Goal: Find contact information: Find contact information

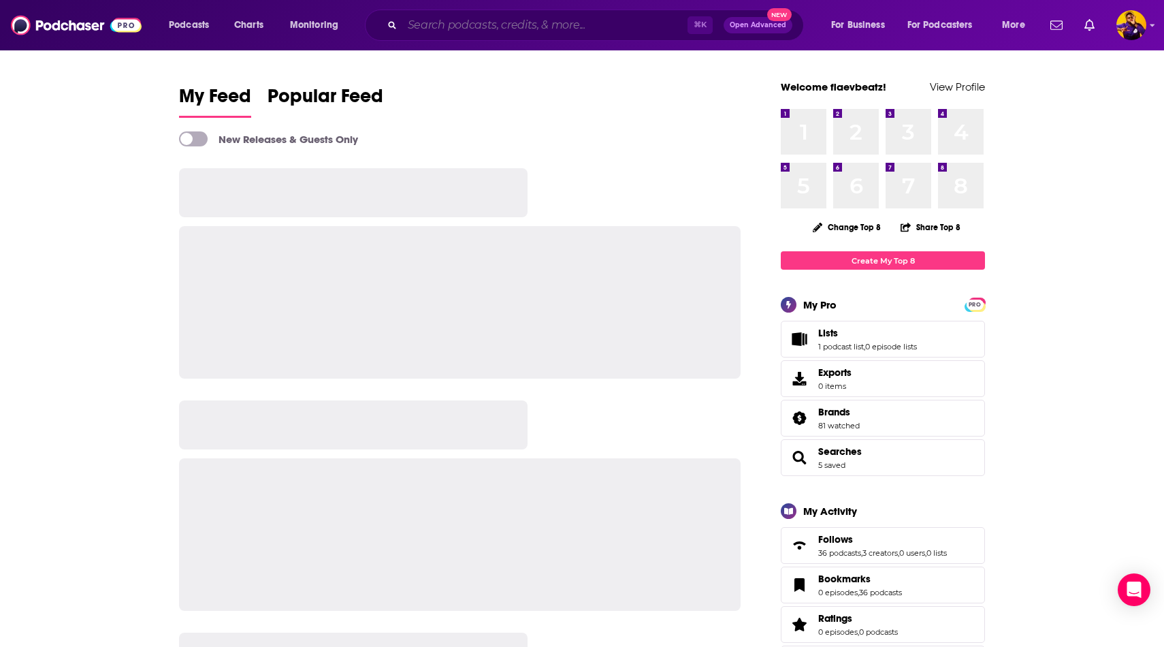
click at [436, 30] on input "Search podcasts, credits, & more..." at bounding box center [544, 25] width 285 height 22
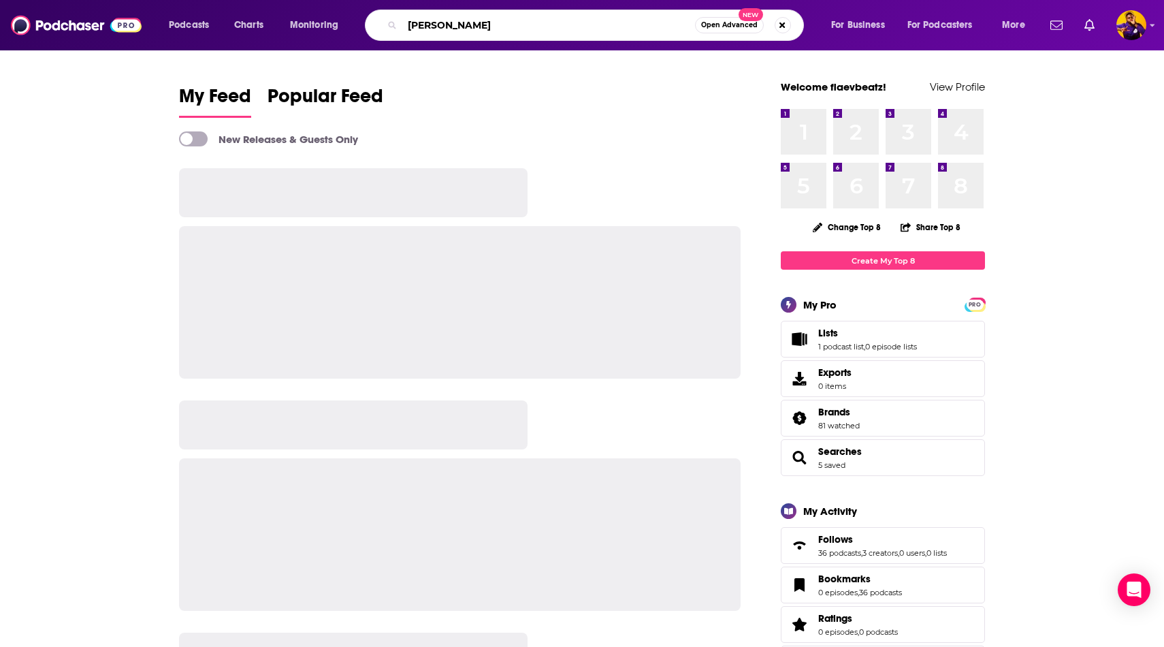
type input "[PERSON_NAME]"
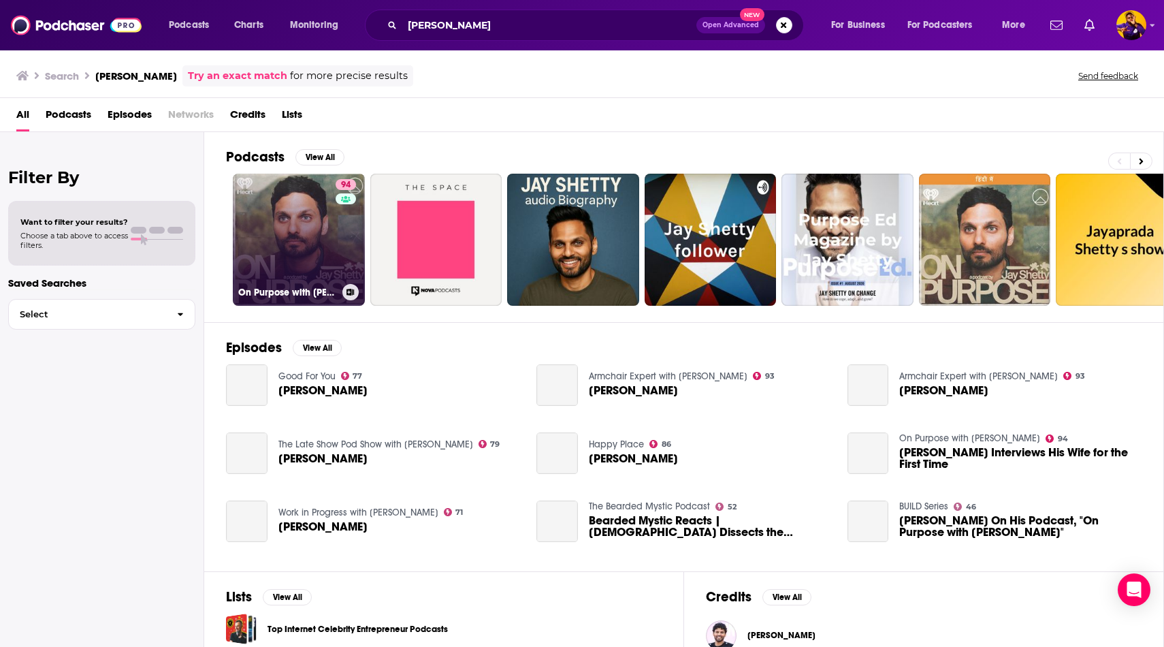
click at [302, 246] on link "94 On Purpose with [PERSON_NAME]" at bounding box center [299, 240] width 132 height 132
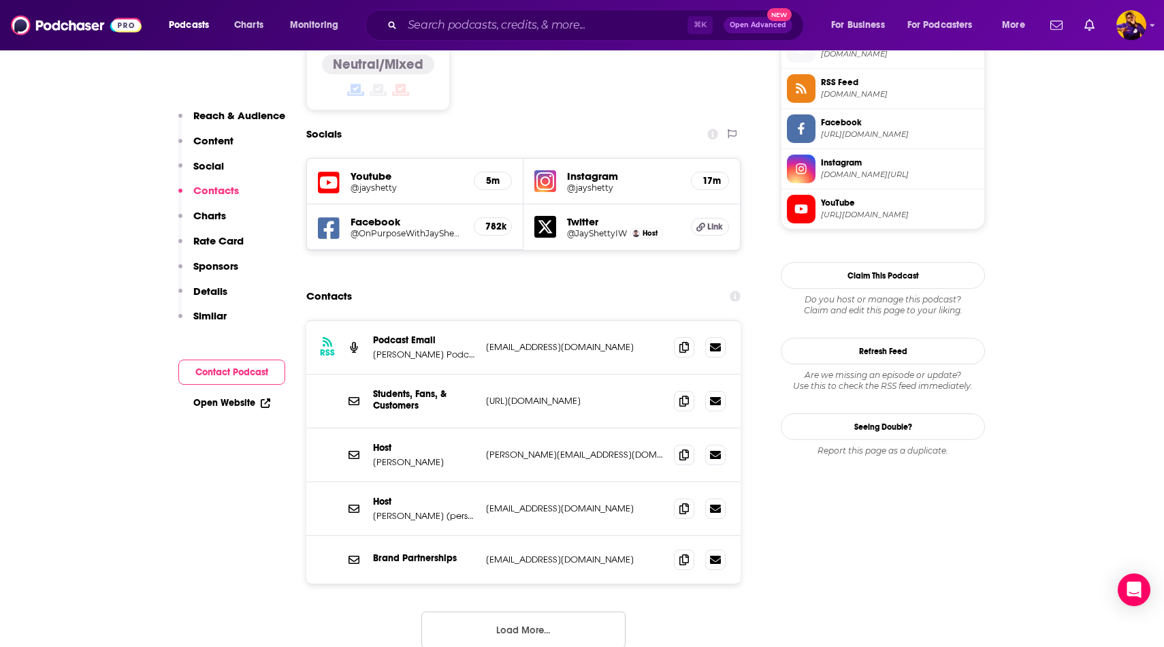
scroll to position [1128, 0]
click at [556, 611] on button "Load More..." at bounding box center [523, 629] width 204 height 37
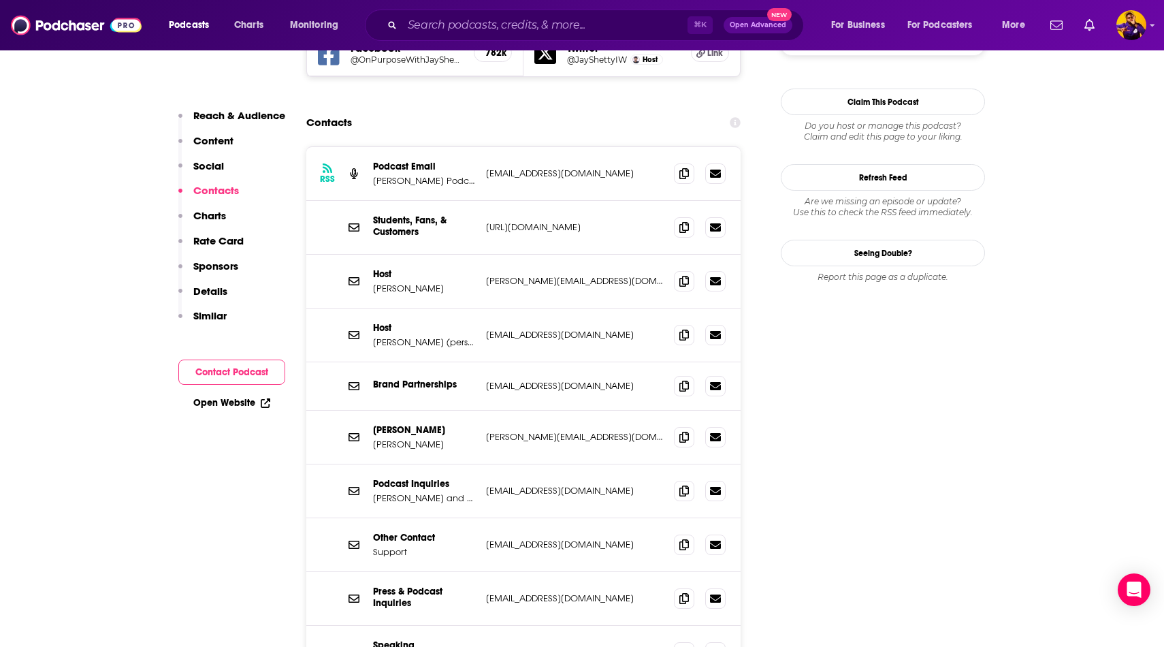
scroll to position [1300, 0]
click at [677, 481] on span at bounding box center [684, 491] width 20 height 20
click at [399, 216] on p "Students, Fans, & Customers" at bounding box center [424, 227] width 102 height 23
click at [685, 594] on icon at bounding box center [685, 599] width 10 height 11
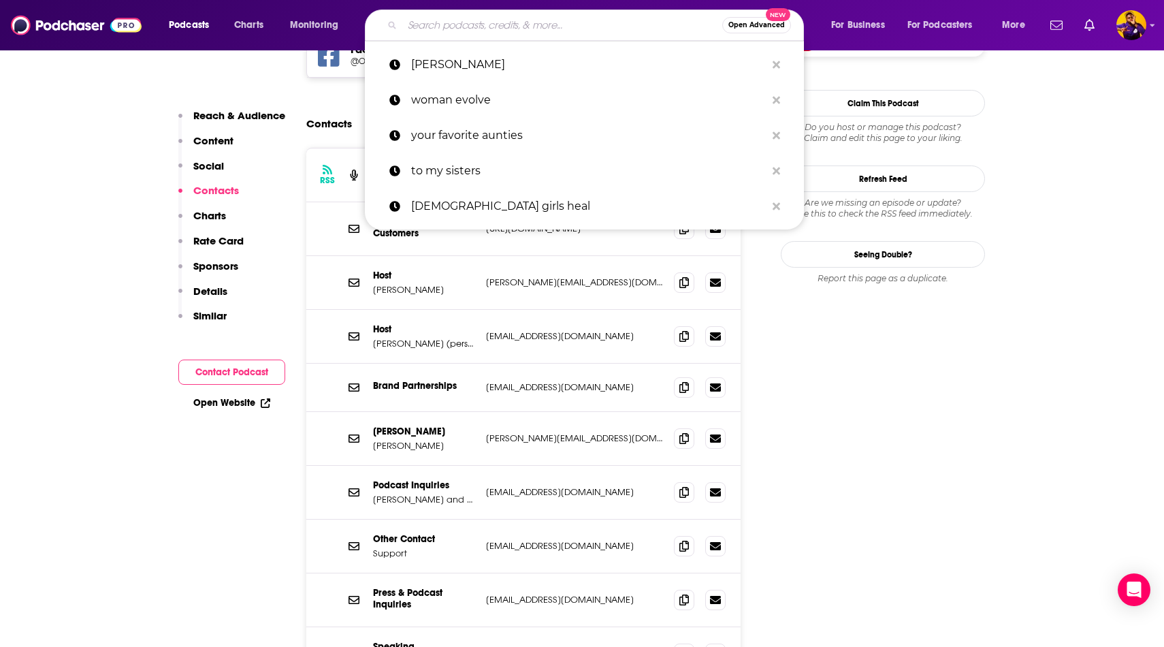
click at [481, 30] on input "Search podcasts, credits, & more..." at bounding box center [562, 25] width 320 height 22
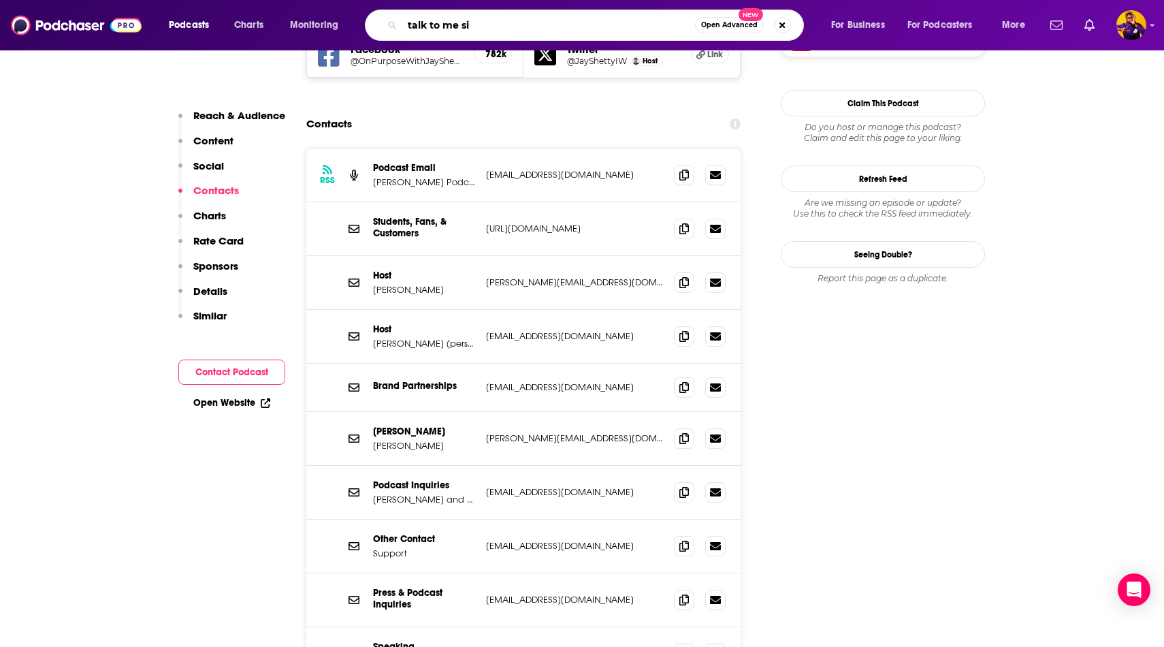
type input "talk to me sis"
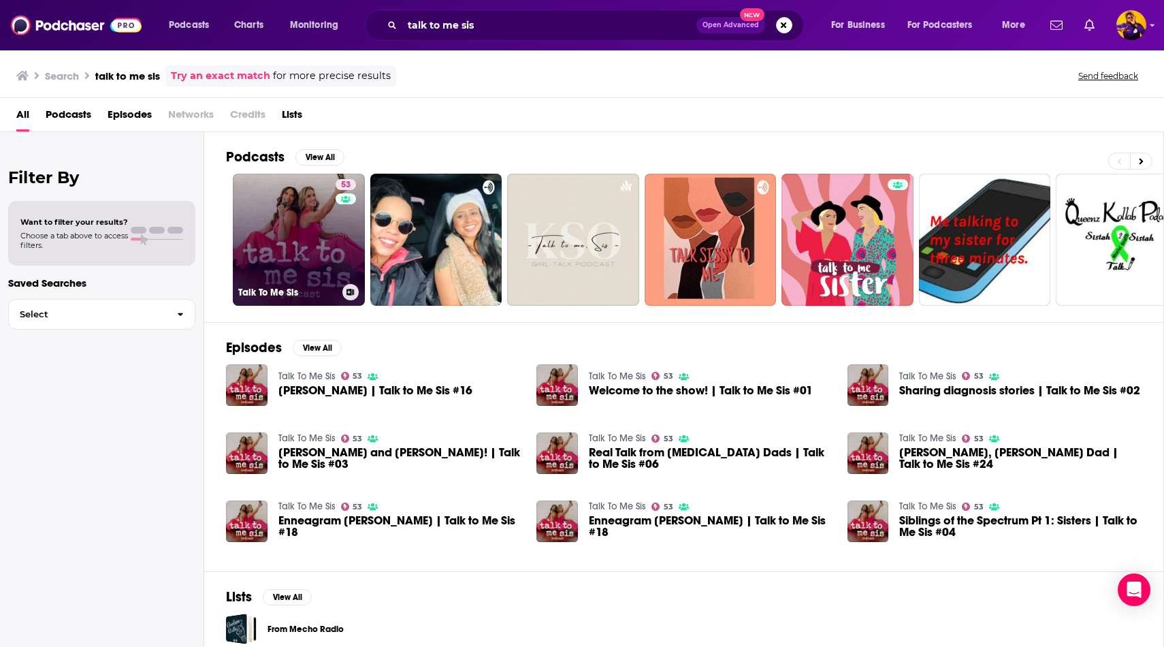
click at [318, 251] on link "53 Talk To Me Sis" at bounding box center [299, 240] width 132 height 132
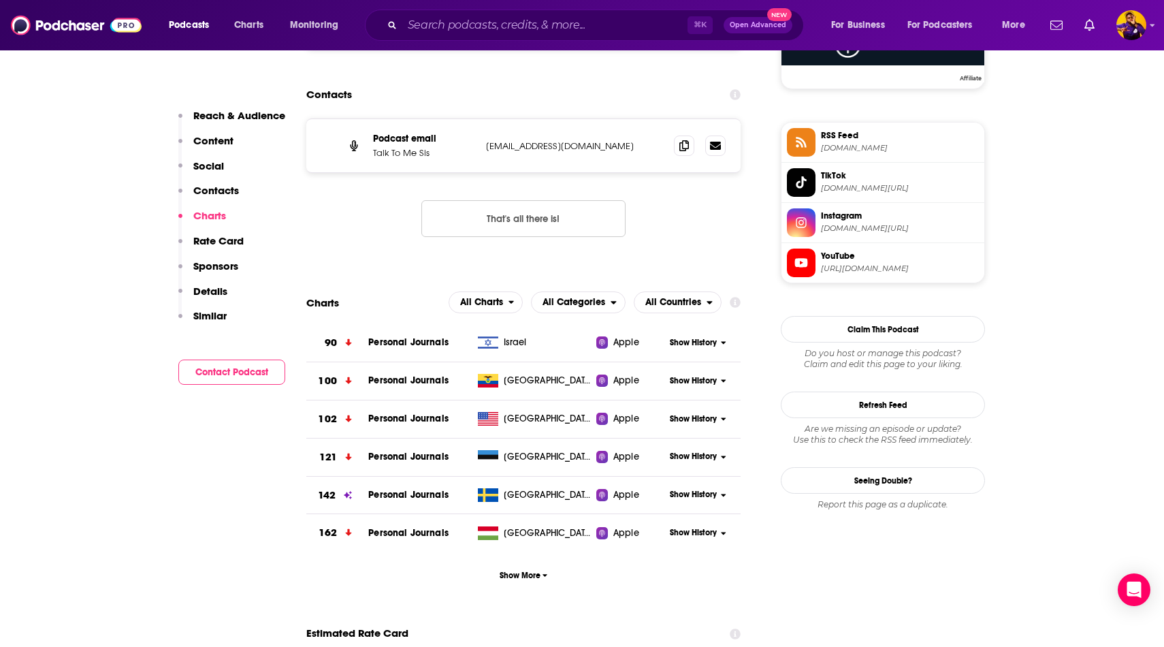
scroll to position [953, 0]
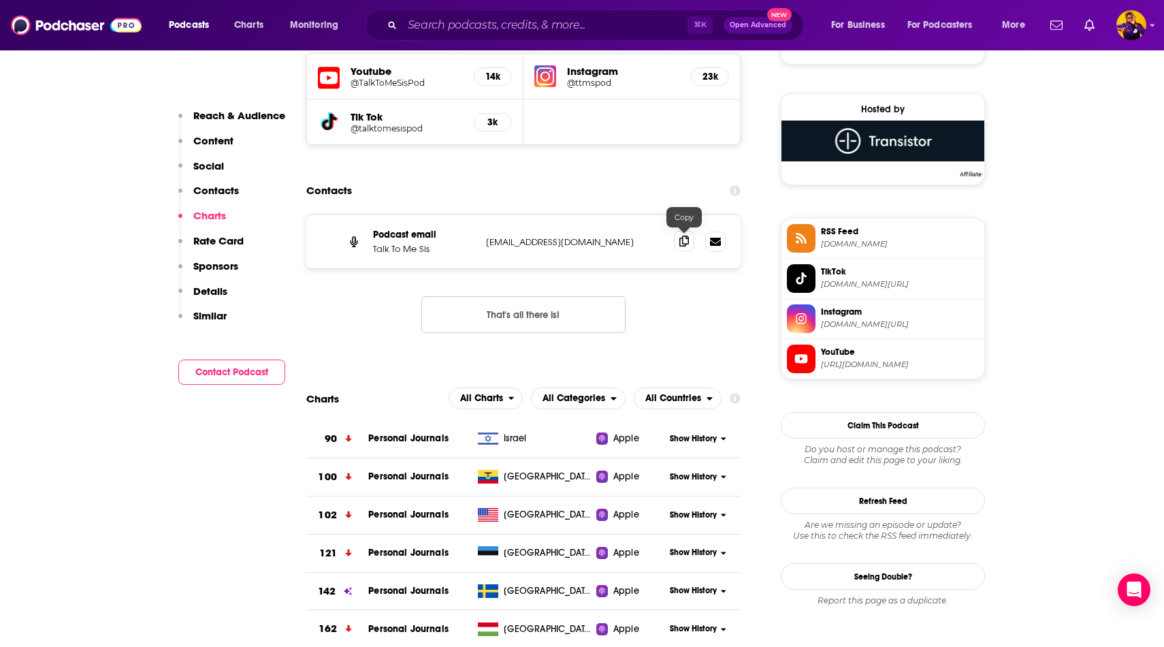
click at [685, 240] on icon at bounding box center [685, 241] width 10 height 11
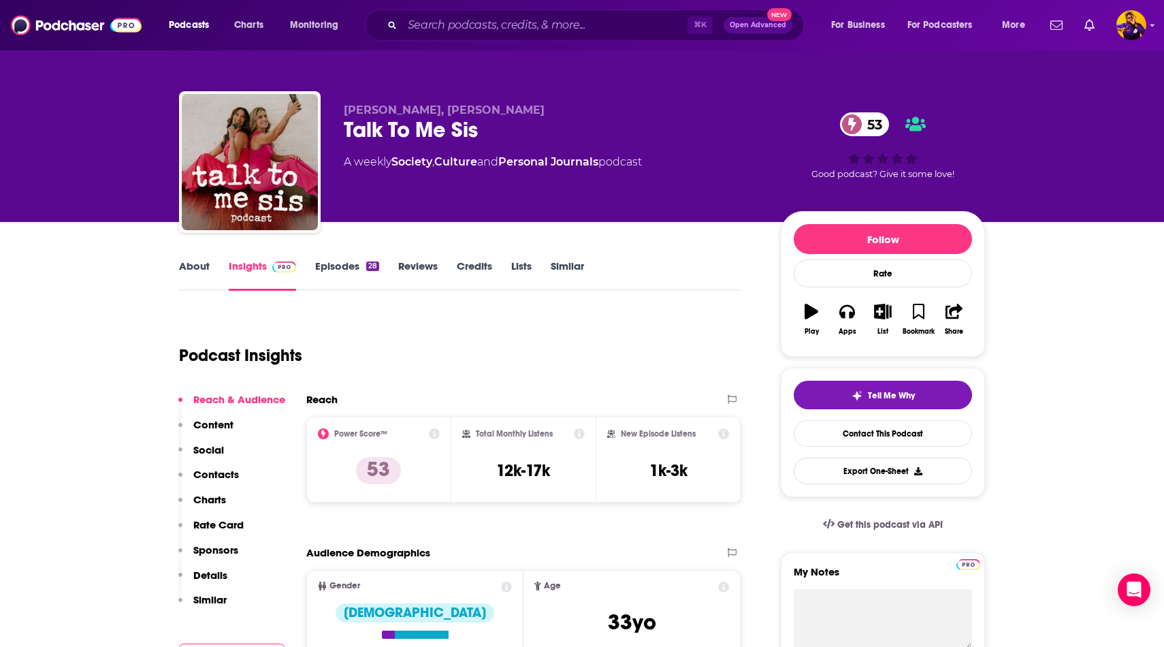
scroll to position [0, 0]
click at [524, 27] on input "Search podcasts, credits, & more..." at bounding box center [544, 25] width 285 height 22
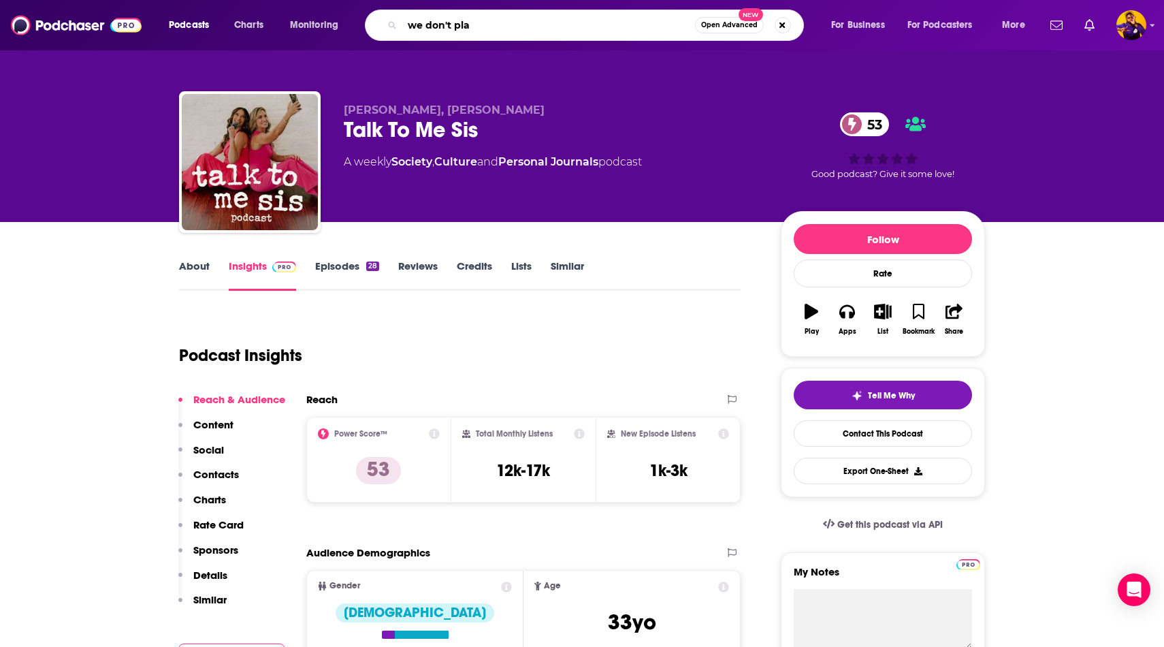
type input "we don't play"
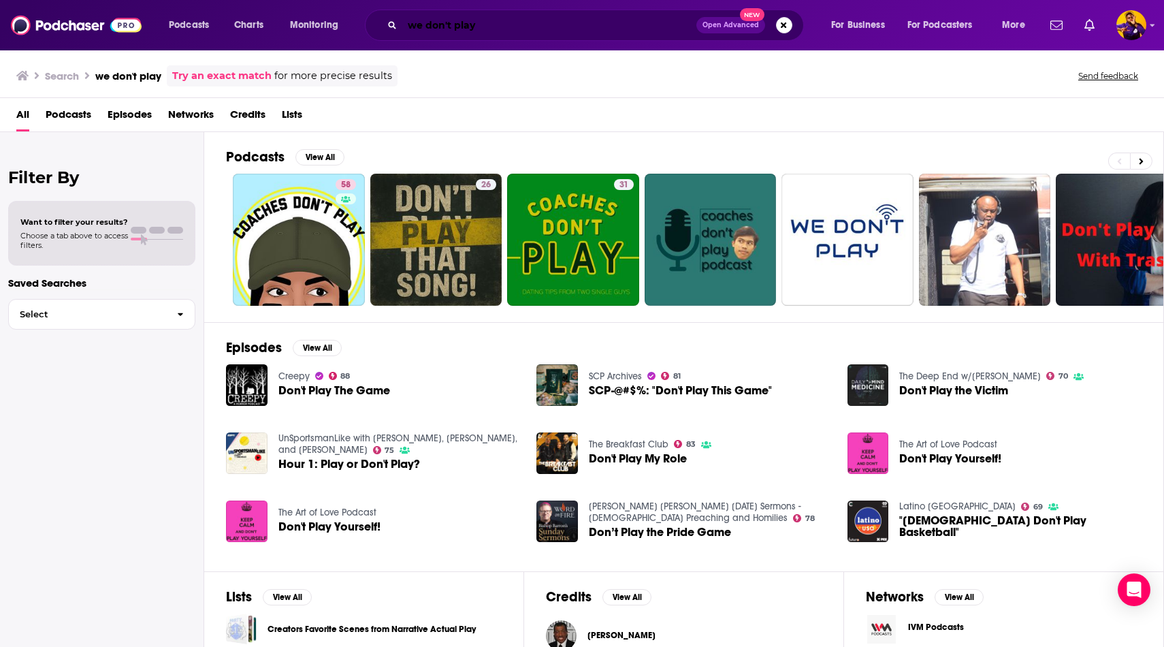
click at [447, 25] on input "we don't play" at bounding box center [549, 25] width 294 height 22
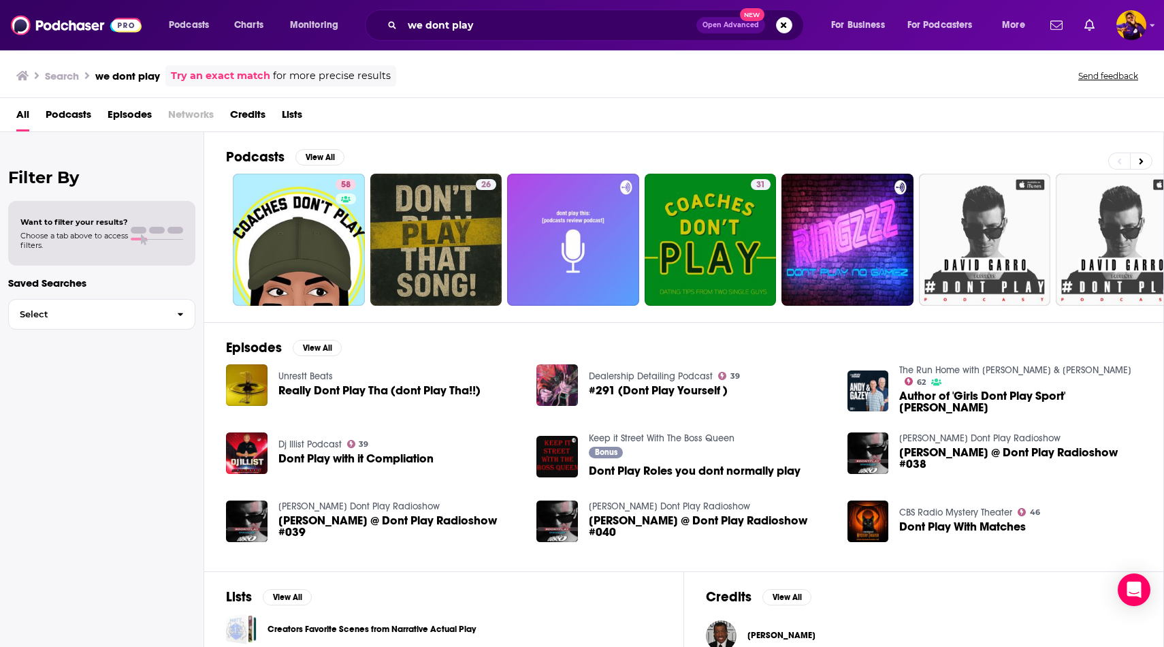
click at [79, 116] on span "Podcasts" at bounding box center [69, 117] width 46 height 28
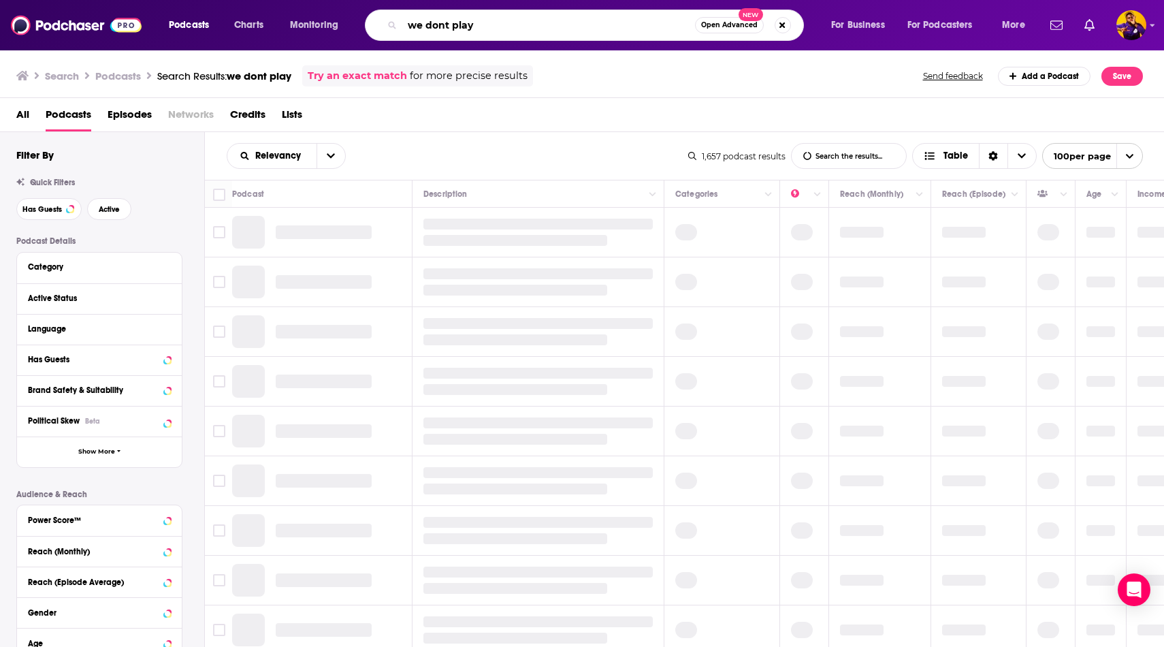
click at [446, 26] on input "we dont play" at bounding box center [548, 25] width 293 height 22
click at [507, 27] on input "we don't play" at bounding box center [548, 25] width 293 height 22
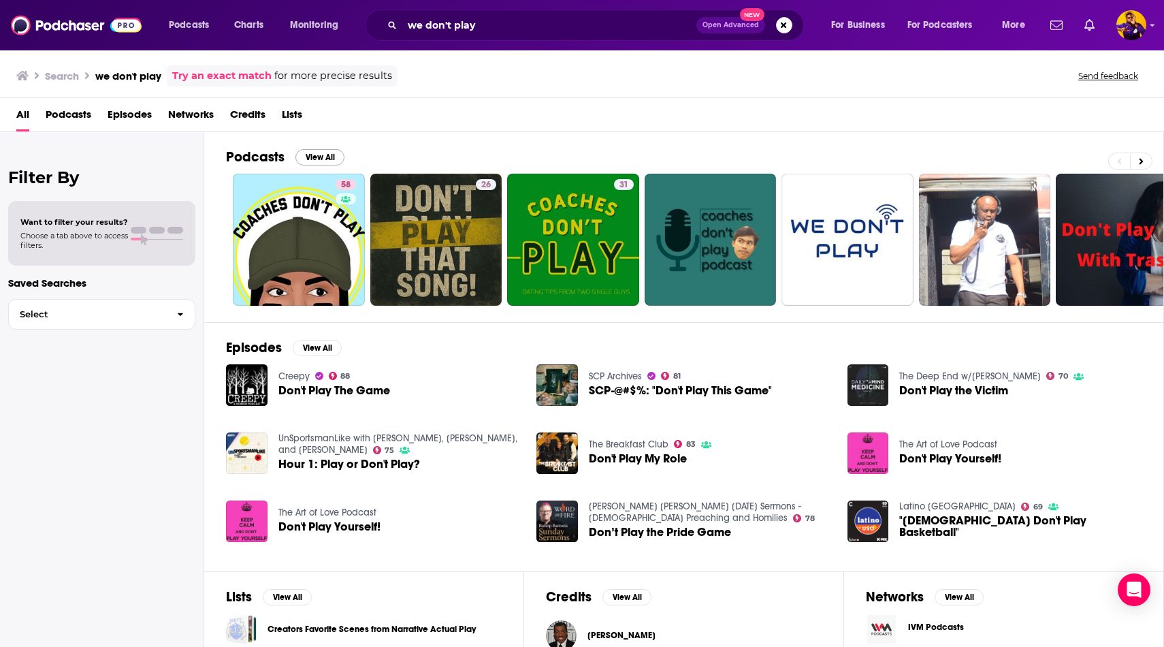
click at [319, 159] on button "View All" at bounding box center [320, 157] width 49 height 16
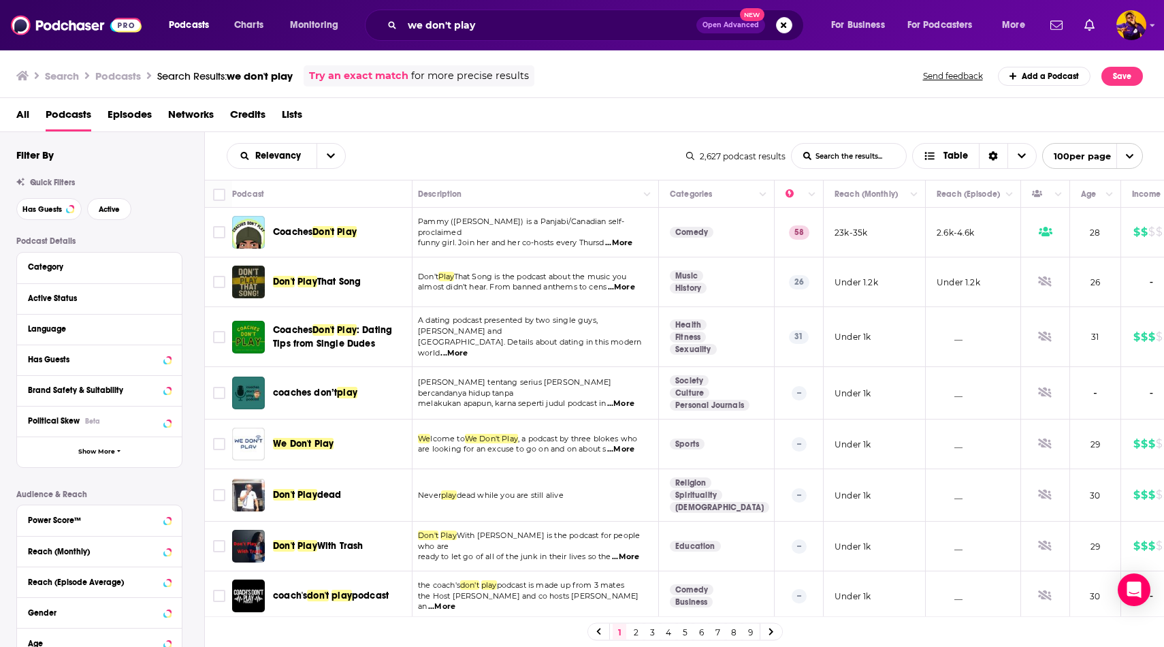
scroll to position [0, 5]
click at [446, 29] on input "we don't play" at bounding box center [549, 25] width 294 height 22
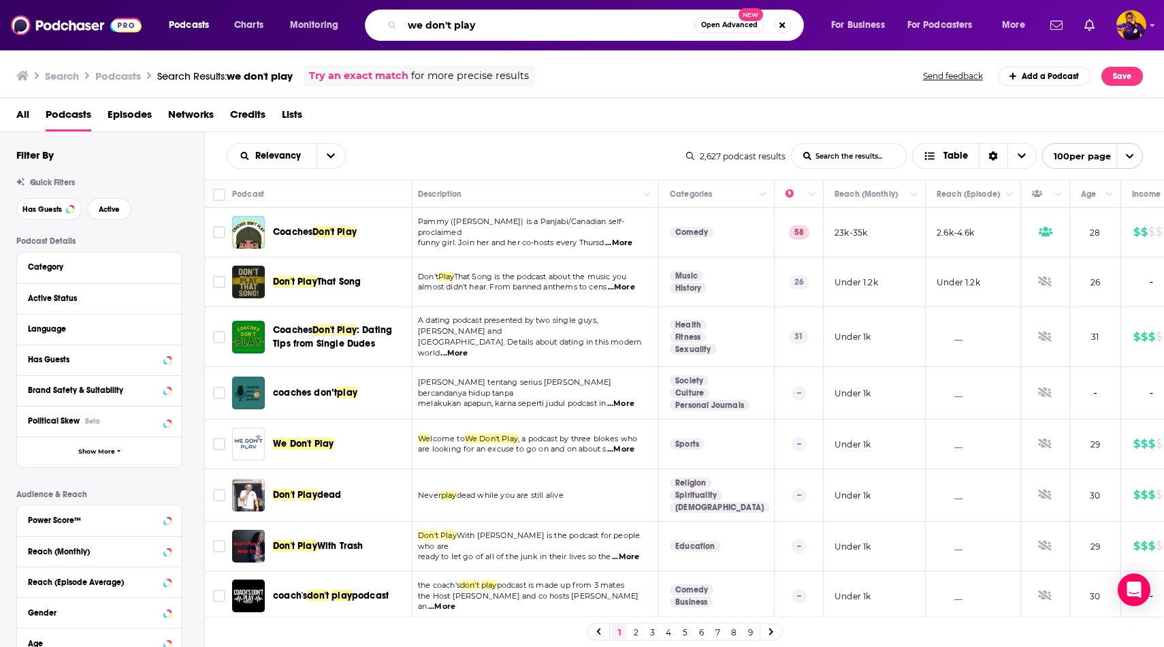
click at [492, 25] on input "we don't play" at bounding box center [548, 25] width 293 height 22
type input "we don't play favour"
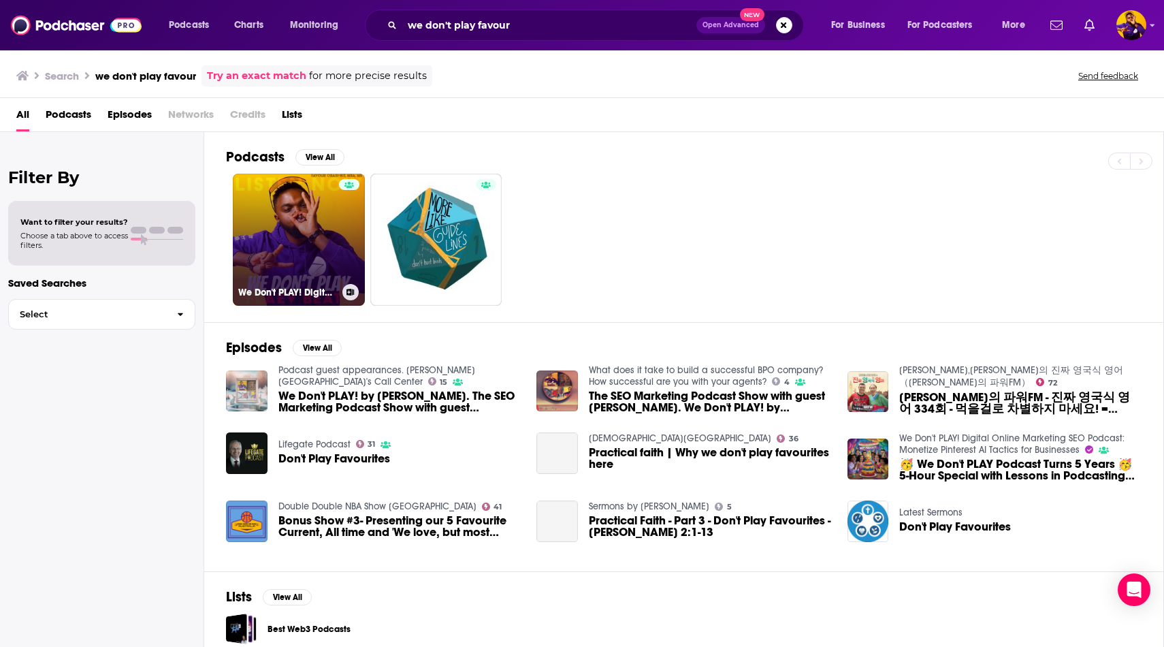
click at [326, 225] on link "We Don't PLAY! Digital Online Marketing SEO Podcast: Monetize Pinterest AI Tact…" at bounding box center [299, 240] width 132 height 132
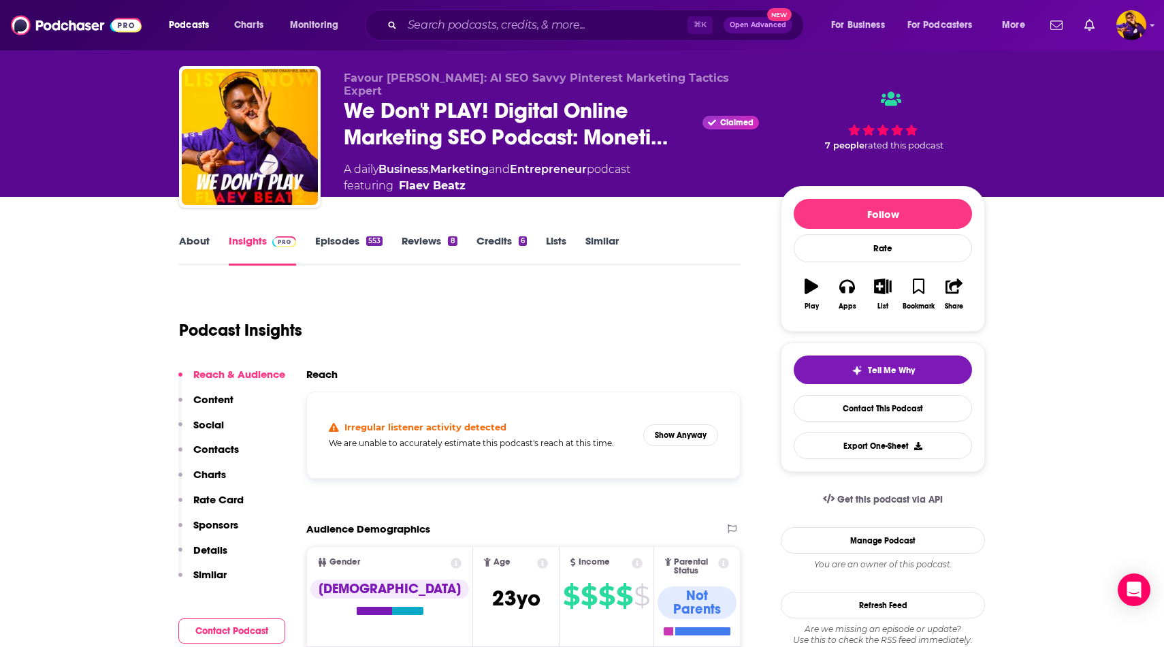
scroll to position [27, 0]
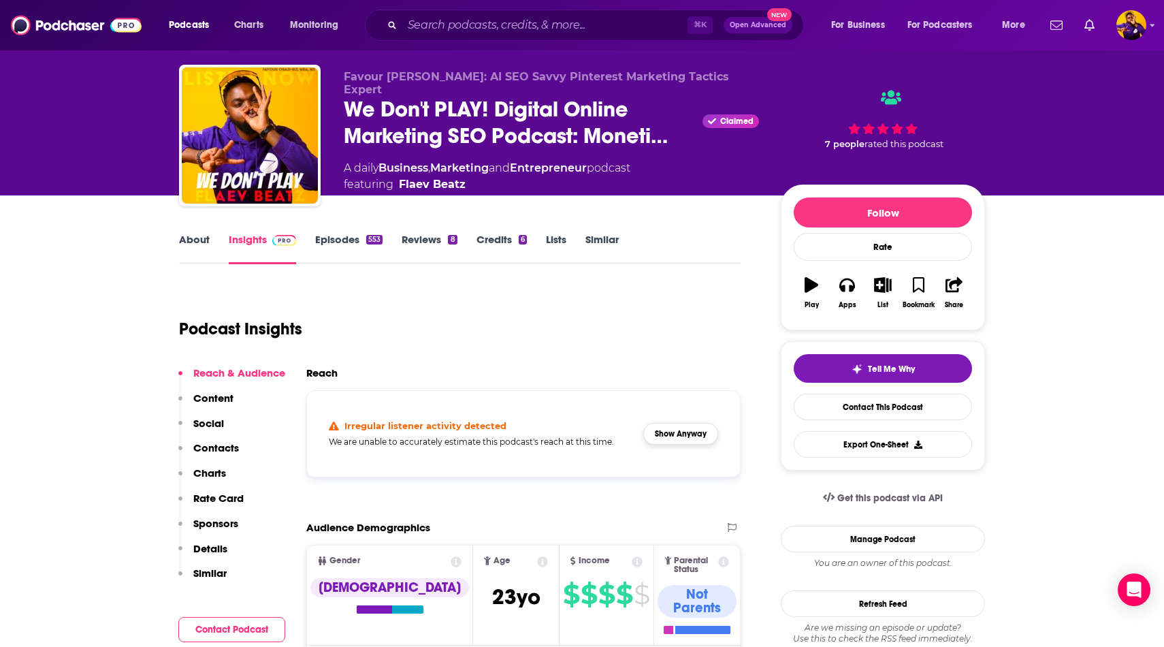
click at [664, 437] on button "Show Anyway" at bounding box center [680, 434] width 75 height 22
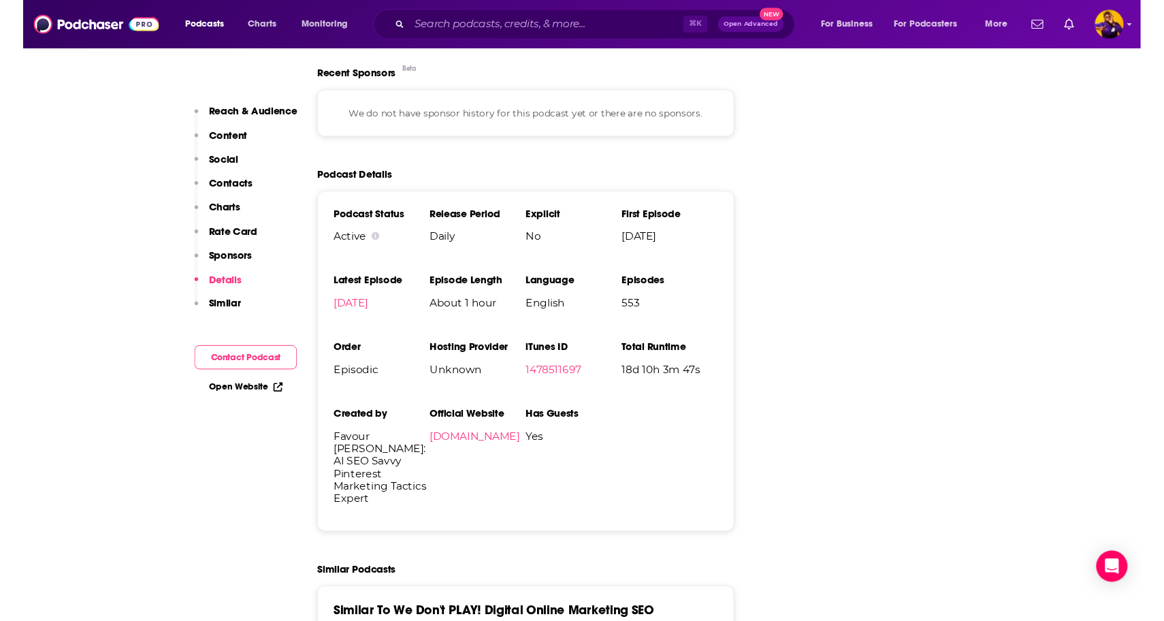
scroll to position [2274, 0]
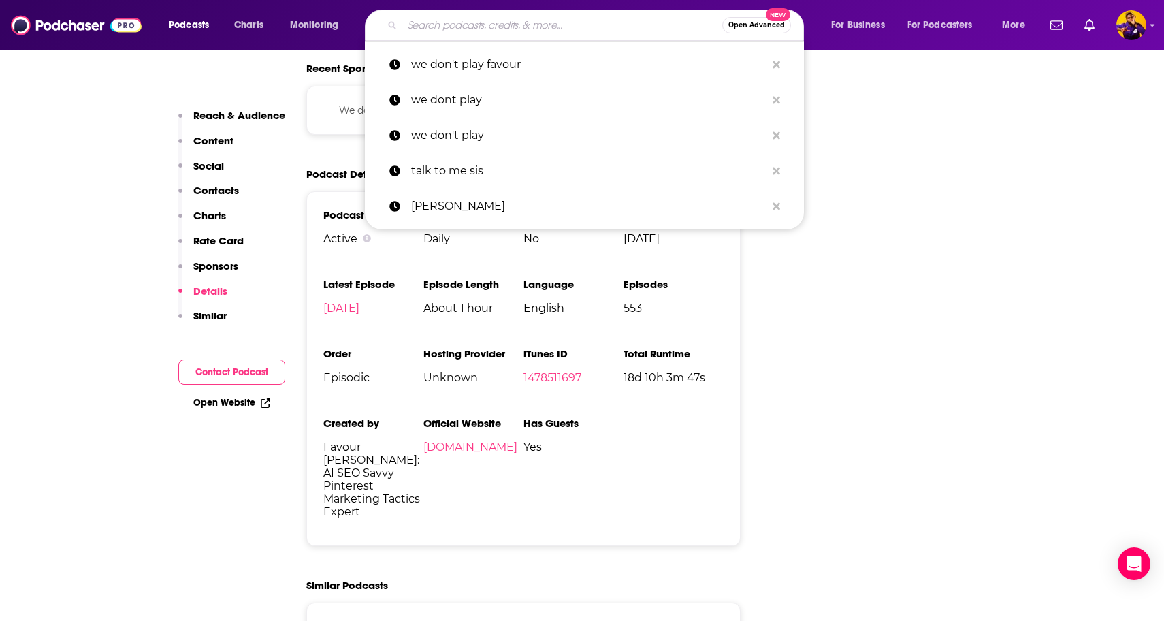
click at [451, 27] on input "Search podcasts, credits, & more..." at bounding box center [562, 25] width 320 height 22
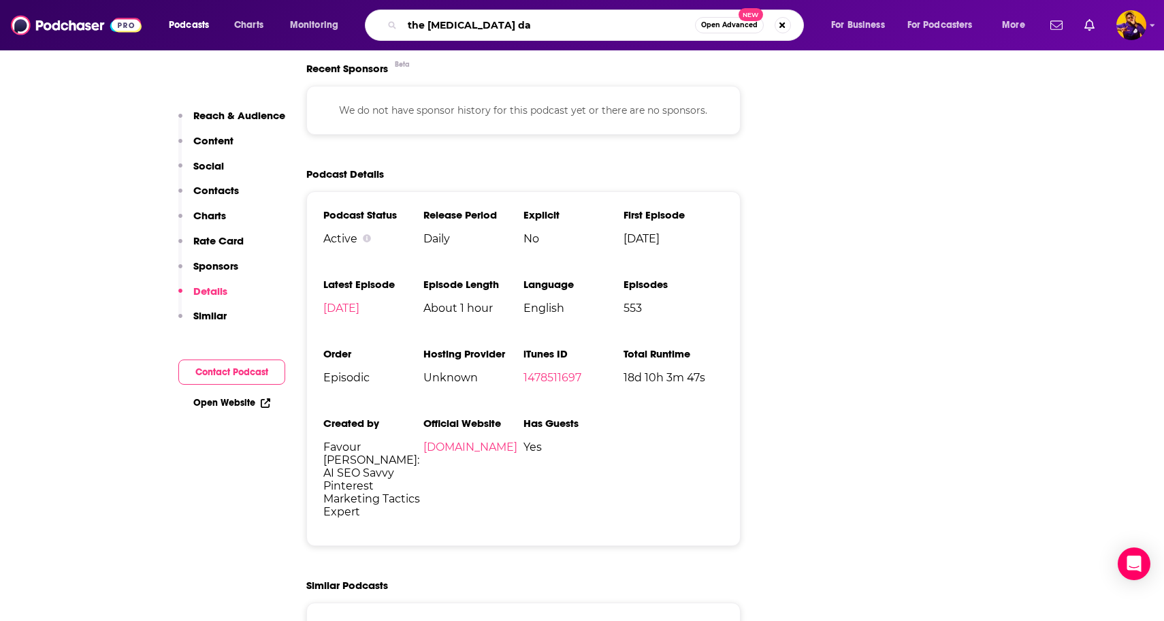
type input "the [MEDICAL_DATA] dad"
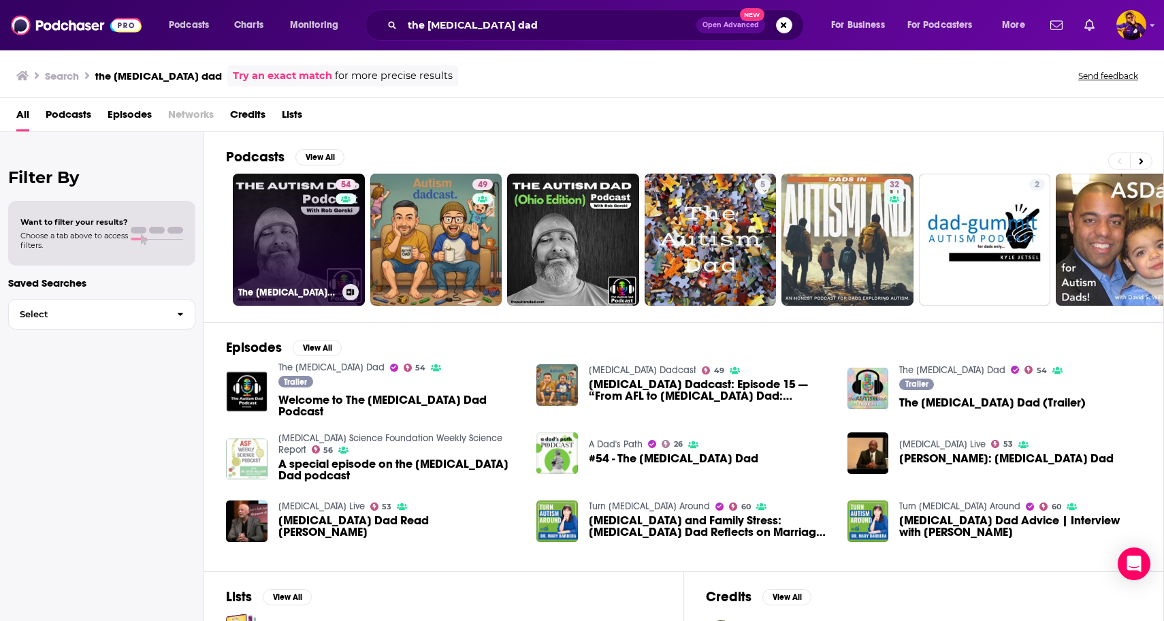
click at [325, 250] on link "54 The [MEDICAL_DATA] Dad" at bounding box center [299, 240] width 132 height 132
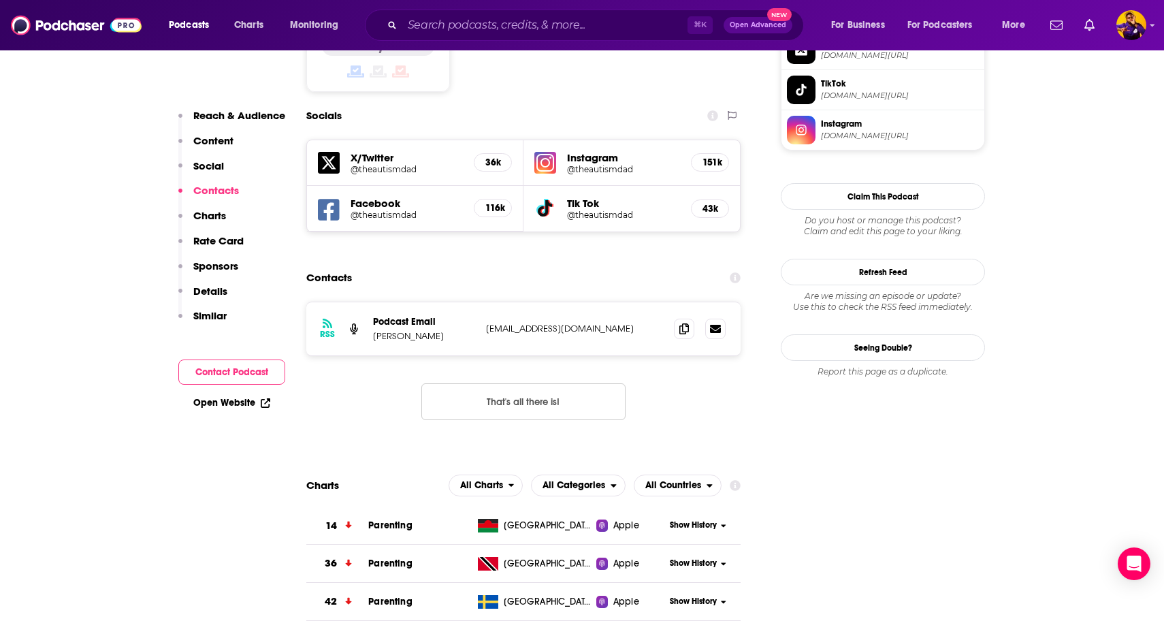
scroll to position [1246, 0]
click at [684, 323] on icon at bounding box center [685, 328] width 10 height 11
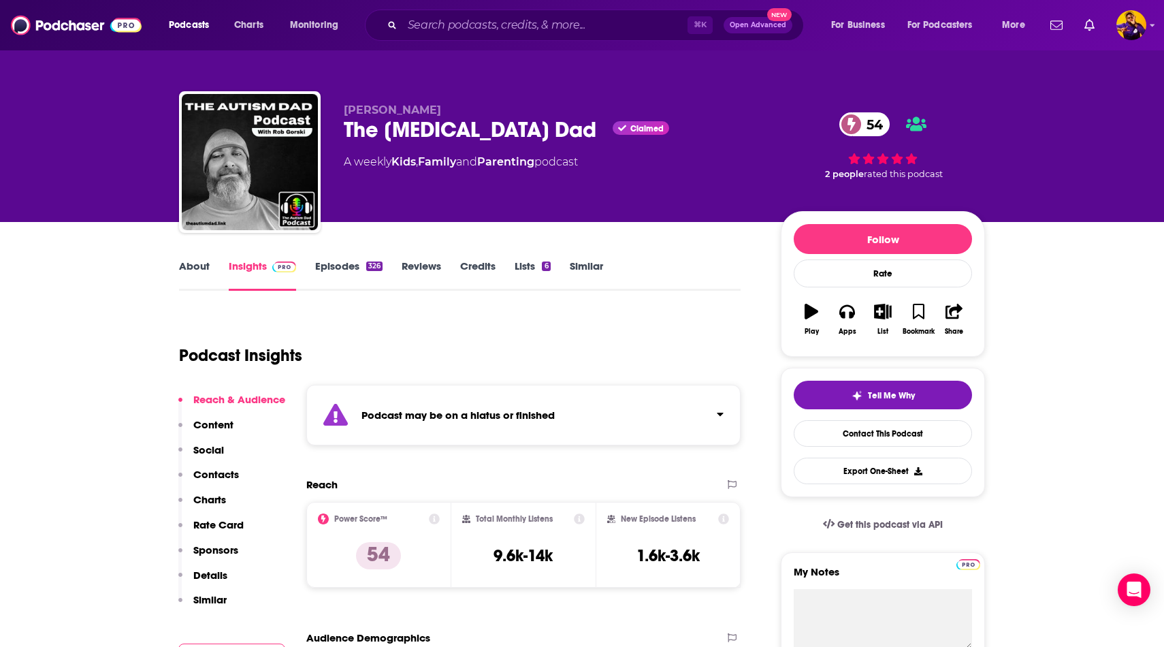
scroll to position [0, 0]
click at [500, 28] on input "Search podcasts, credits, & more..." at bounding box center [544, 25] width 285 height 22
click at [481, 31] on input "Search podcasts, credits, & more..." at bounding box center [544, 25] width 285 height 22
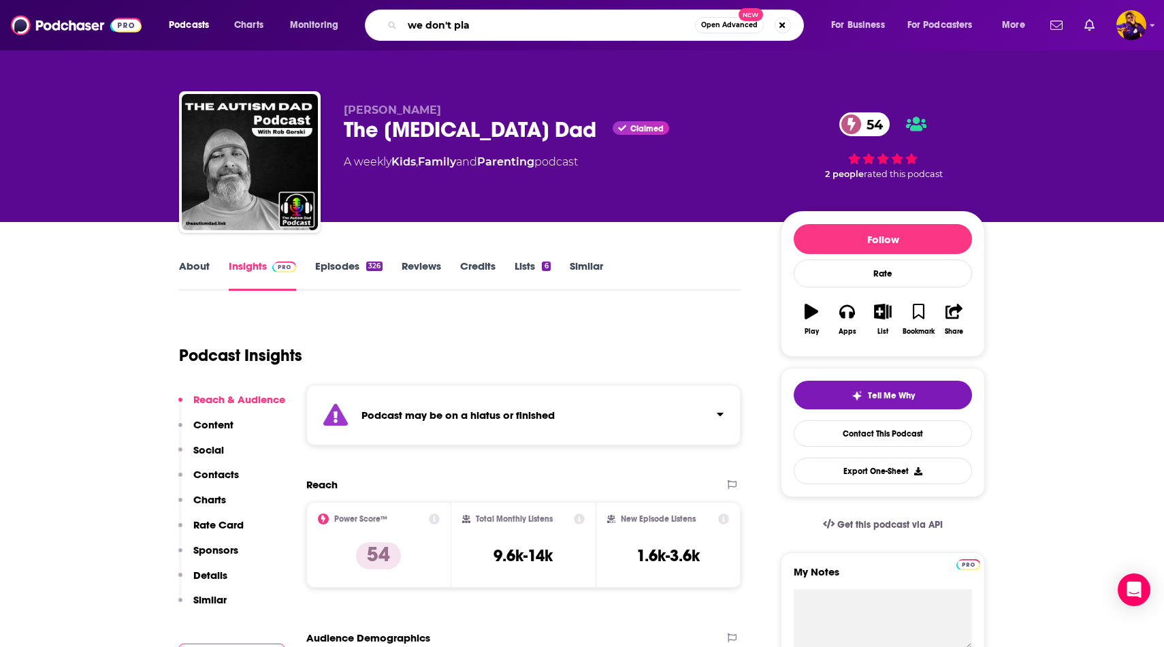
type input "we don't play"
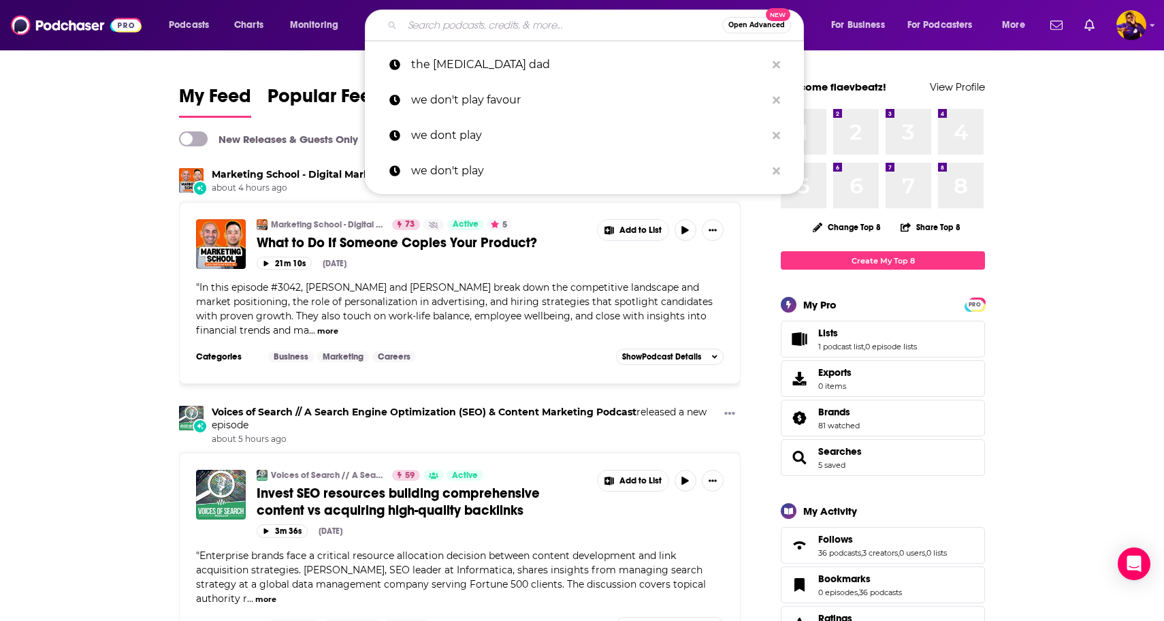
click at [490, 30] on input "Search podcasts, credits, & more..." at bounding box center [562, 25] width 320 height 22
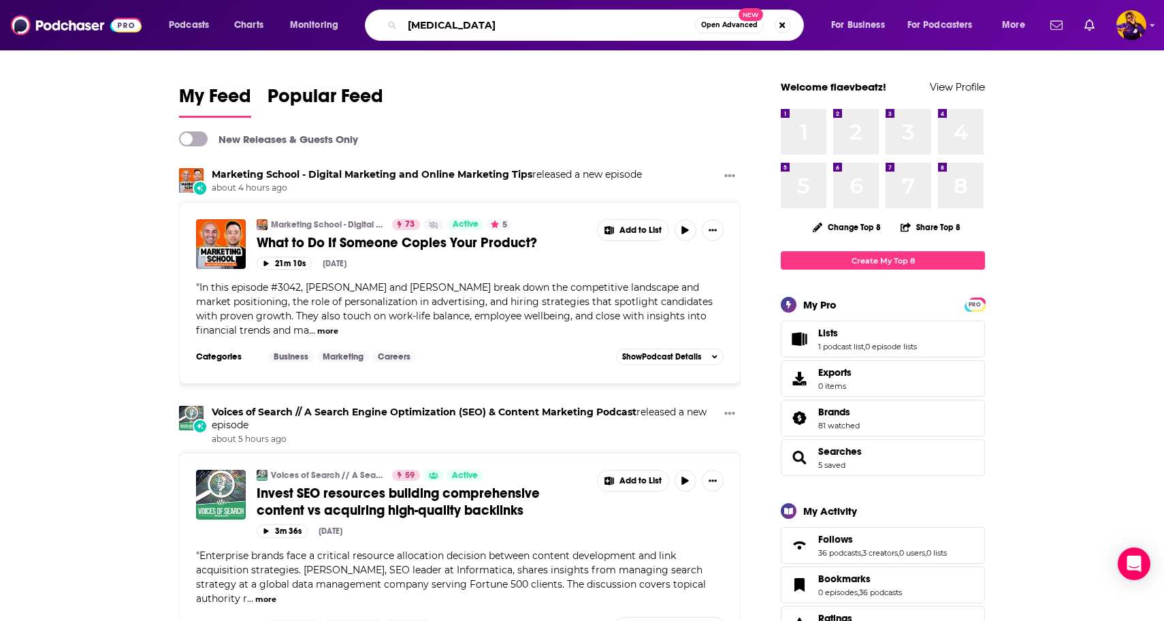
type input "autism"
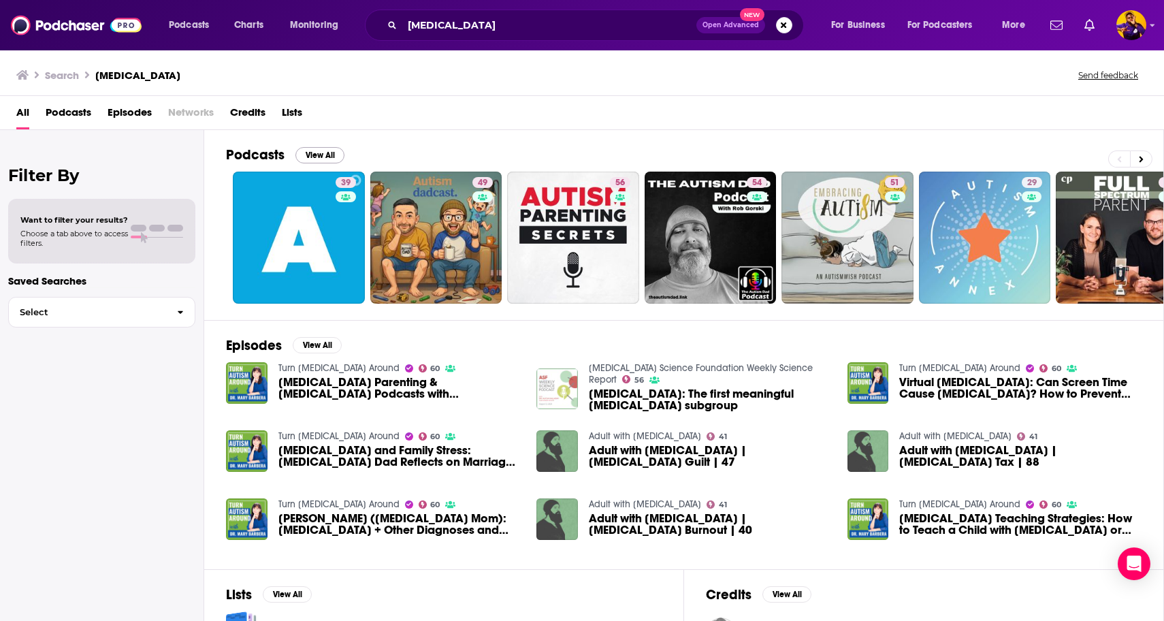
click at [320, 156] on button "View All" at bounding box center [320, 155] width 49 height 16
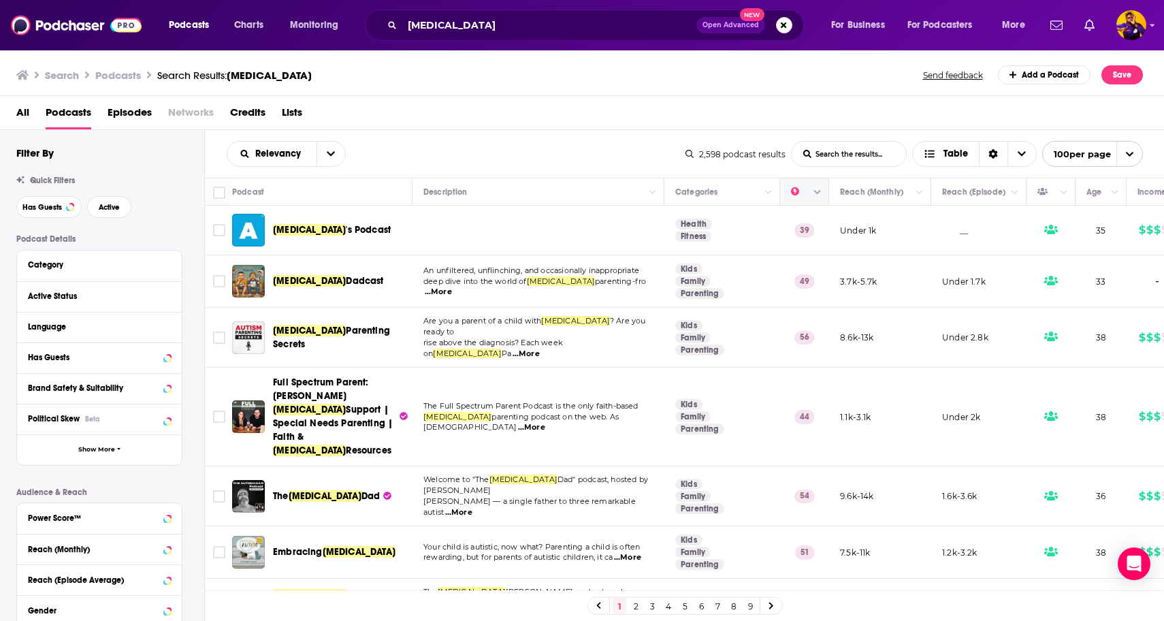
click at [802, 190] on icon "Move" at bounding box center [803, 192] width 11 height 4
click at [202, 362] on div "Podcast Details Category Active Status Language Has Guests Brand Safety & Suita…" at bounding box center [110, 476] width 188 height 484
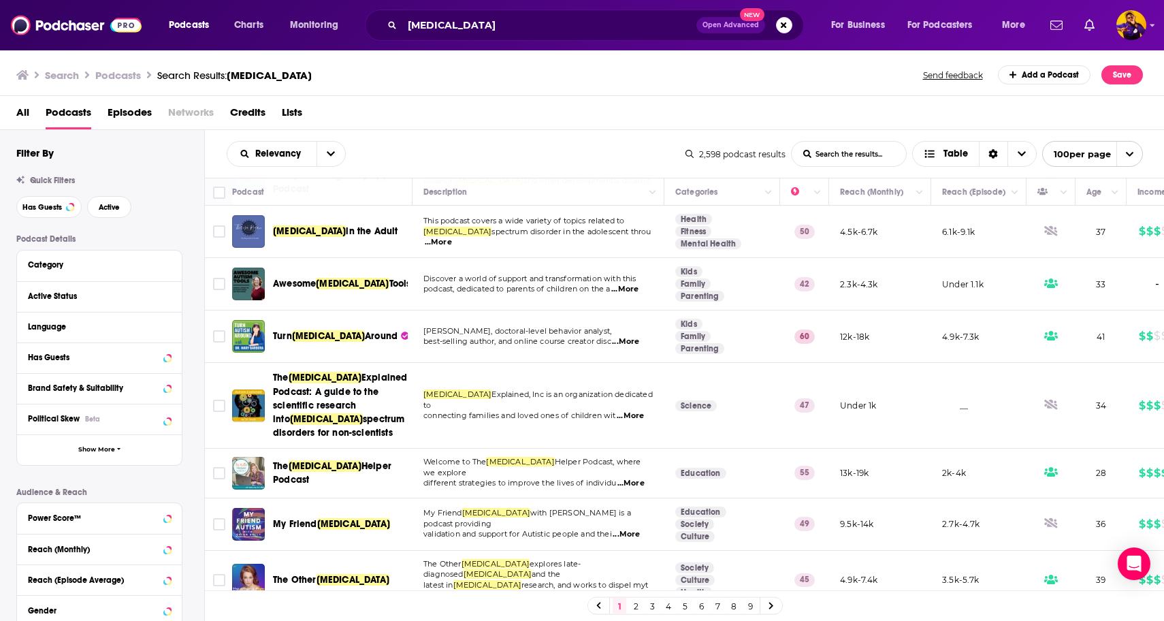
scroll to position [431, 0]
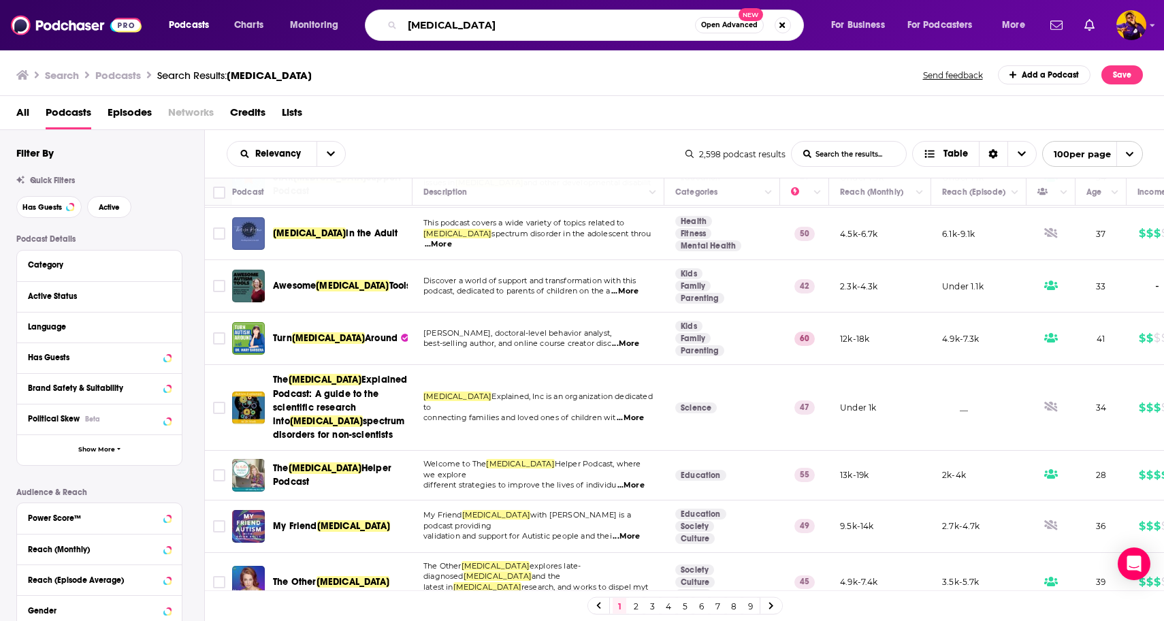
click at [453, 23] on input "autism" at bounding box center [548, 25] width 293 height 22
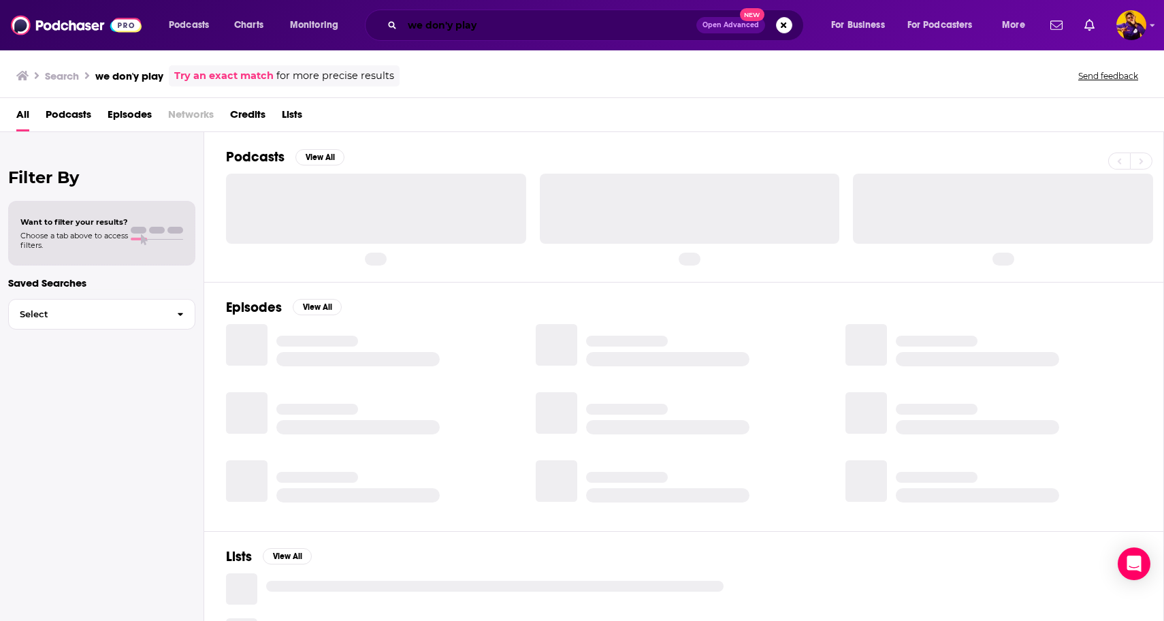
click at [453, 25] on input "we don'y play" at bounding box center [549, 25] width 294 height 22
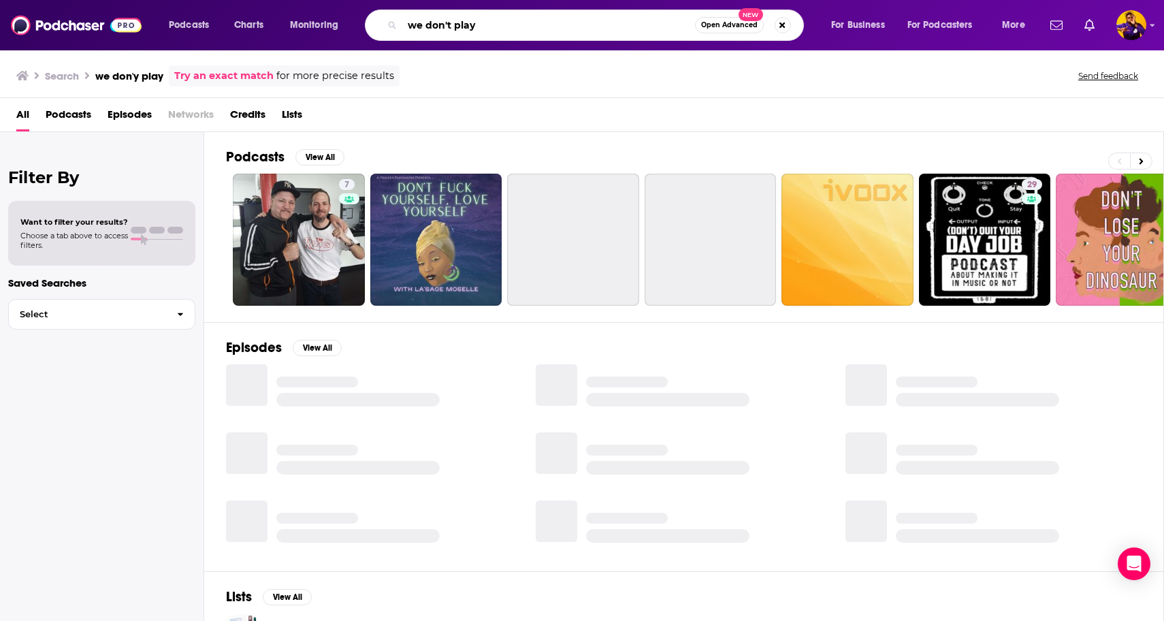
type input "we don't play"
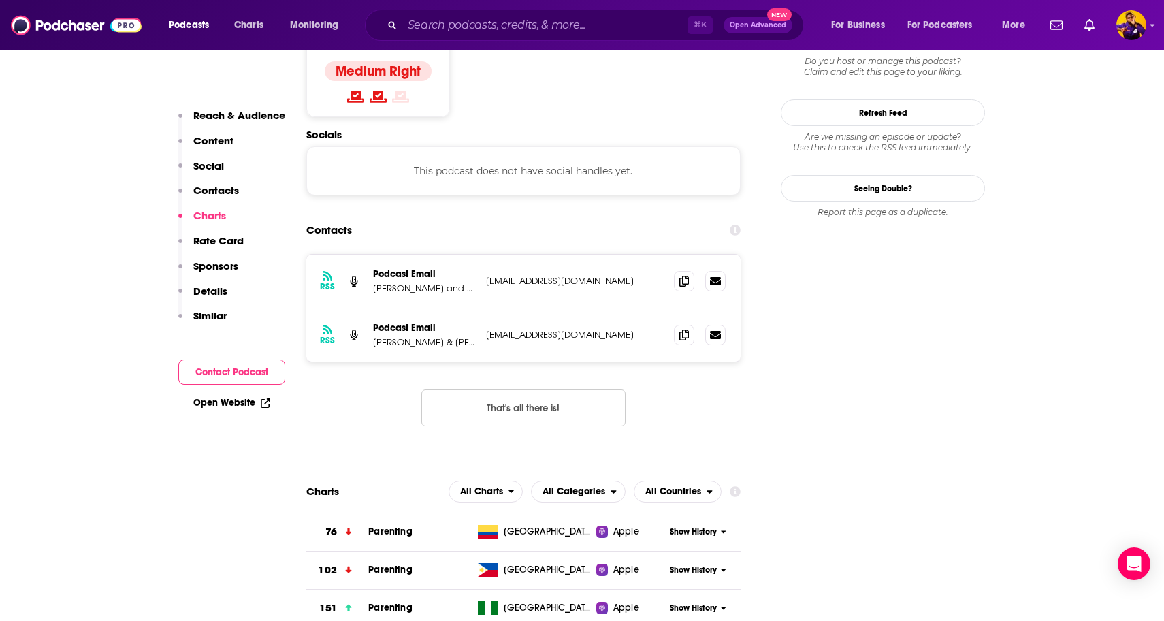
scroll to position [980, 0]
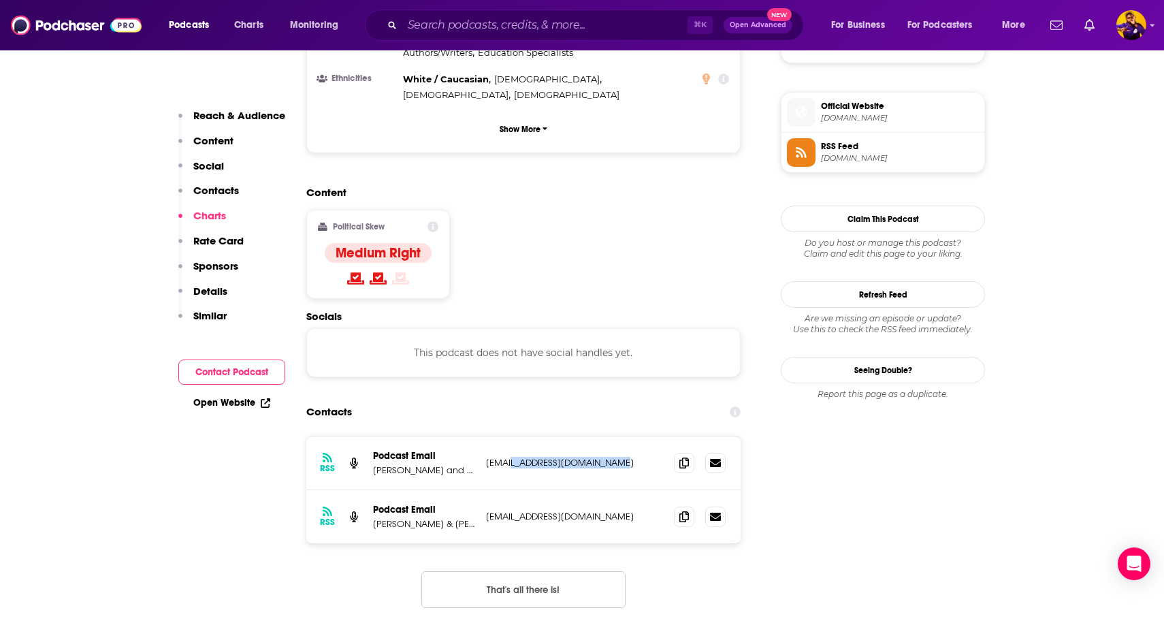
drag, startPoint x: 509, startPoint y: 351, endPoint x: 617, endPoint y: 352, distance: 107.6
click at [617, 457] on p "[EMAIL_ADDRESS][DOMAIN_NAME]" at bounding box center [574, 463] width 177 height 12
copy p "christianparenting.org"
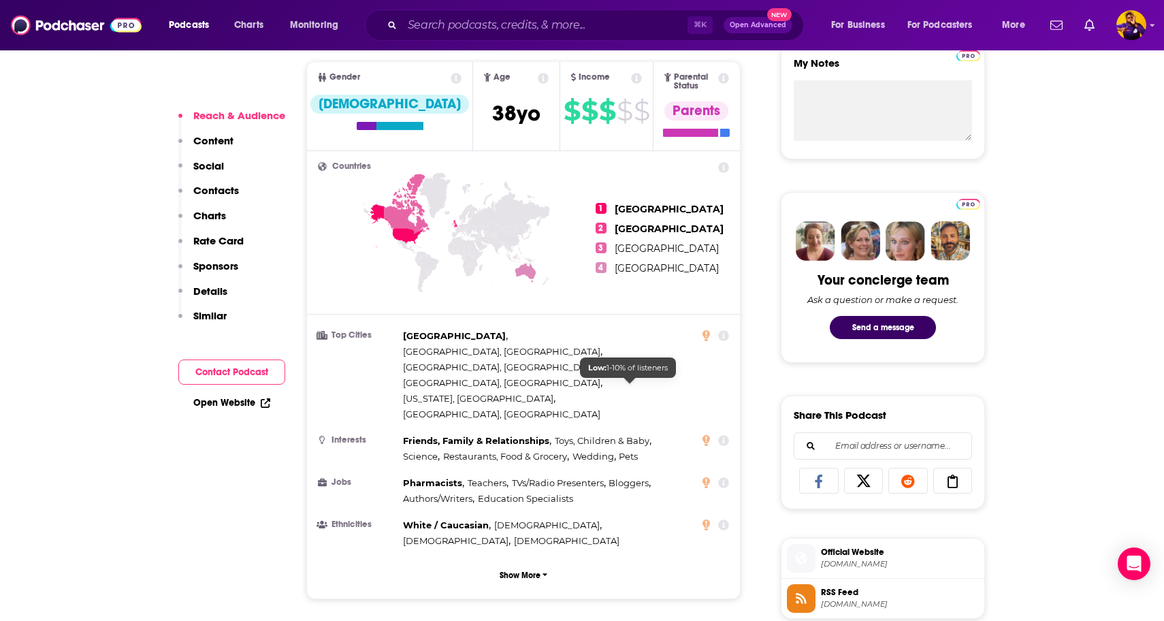
scroll to position [538, 0]
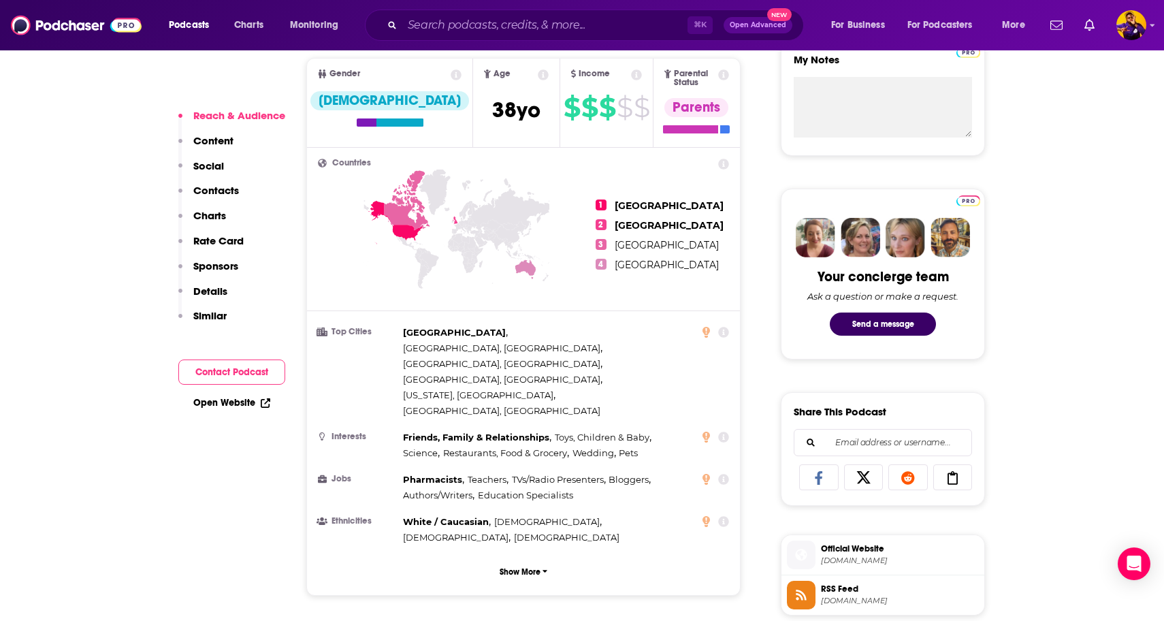
click at [217, 193] on p "Contacts" at bounding box center [216, 190] width 46 height 13
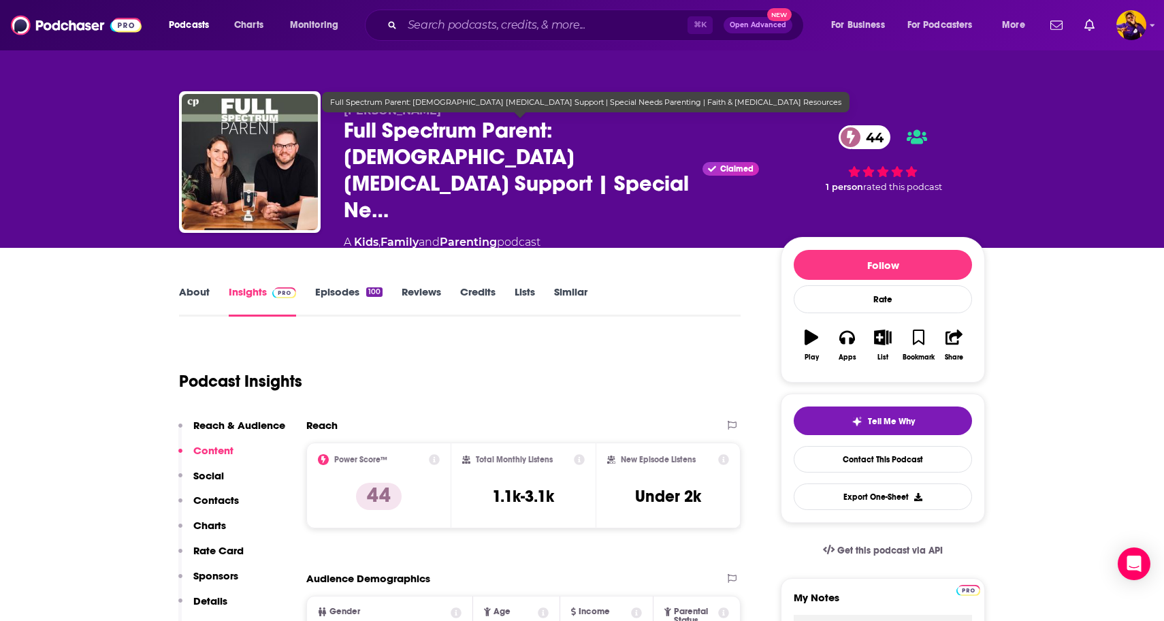
scroll to position [0, 0]
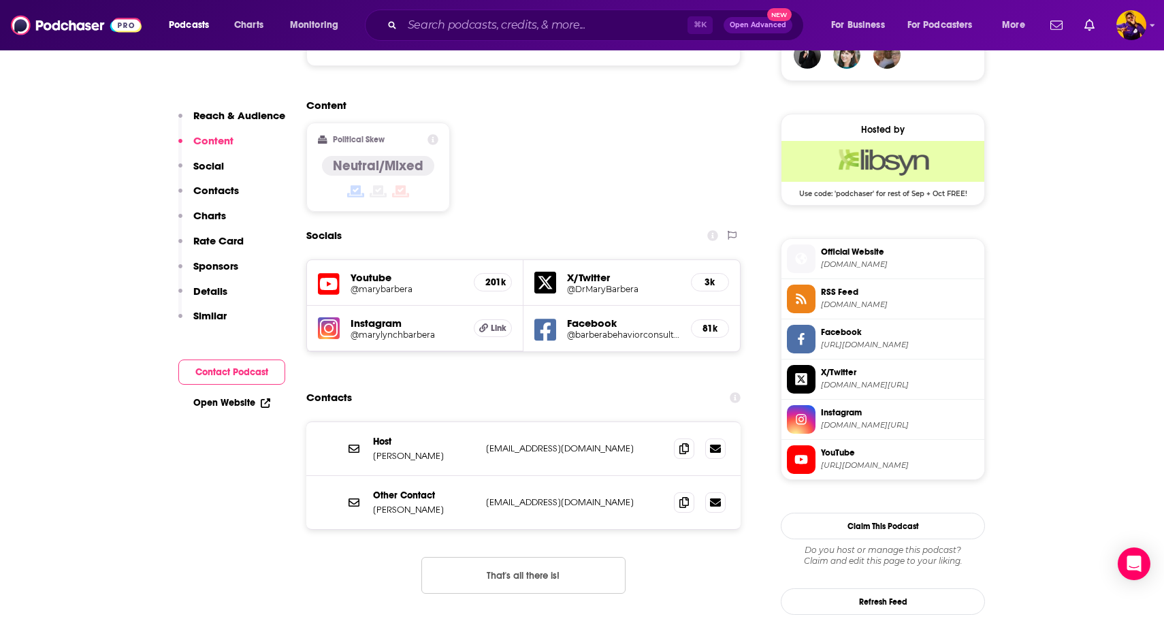
scroll to position [1061, 0]
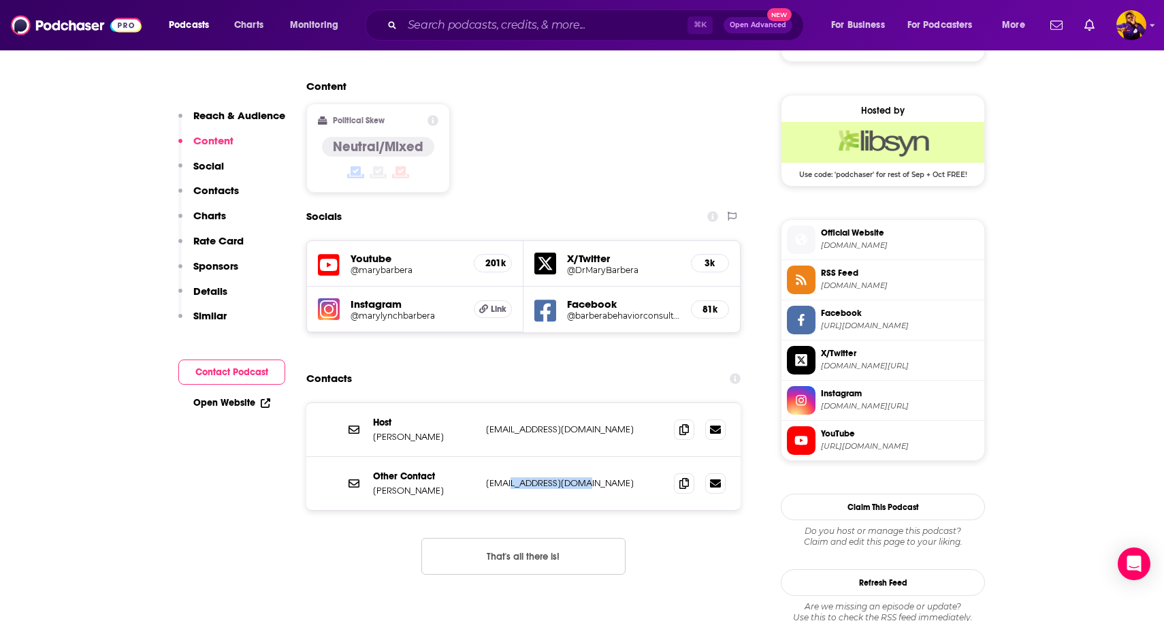
drag, startPoint x: 511, startPoint y: 398, endPoint x: 588, endPoint y: 397, distance: 77.0
click at [588, 477] on p "info@marybarbera.com" at bounding box center [574, 483] width 177 height 12
copy p "marybarbera.com"
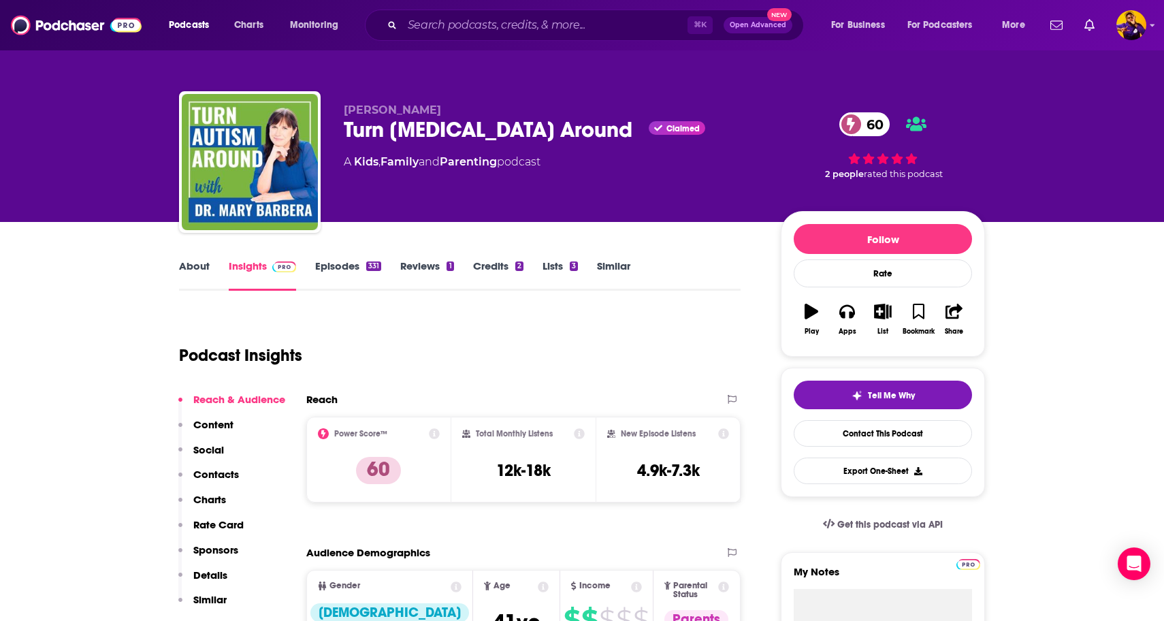
scroll to position [0, 0]
